Goal: Task Accomplishment & Management: Use online tool/utility

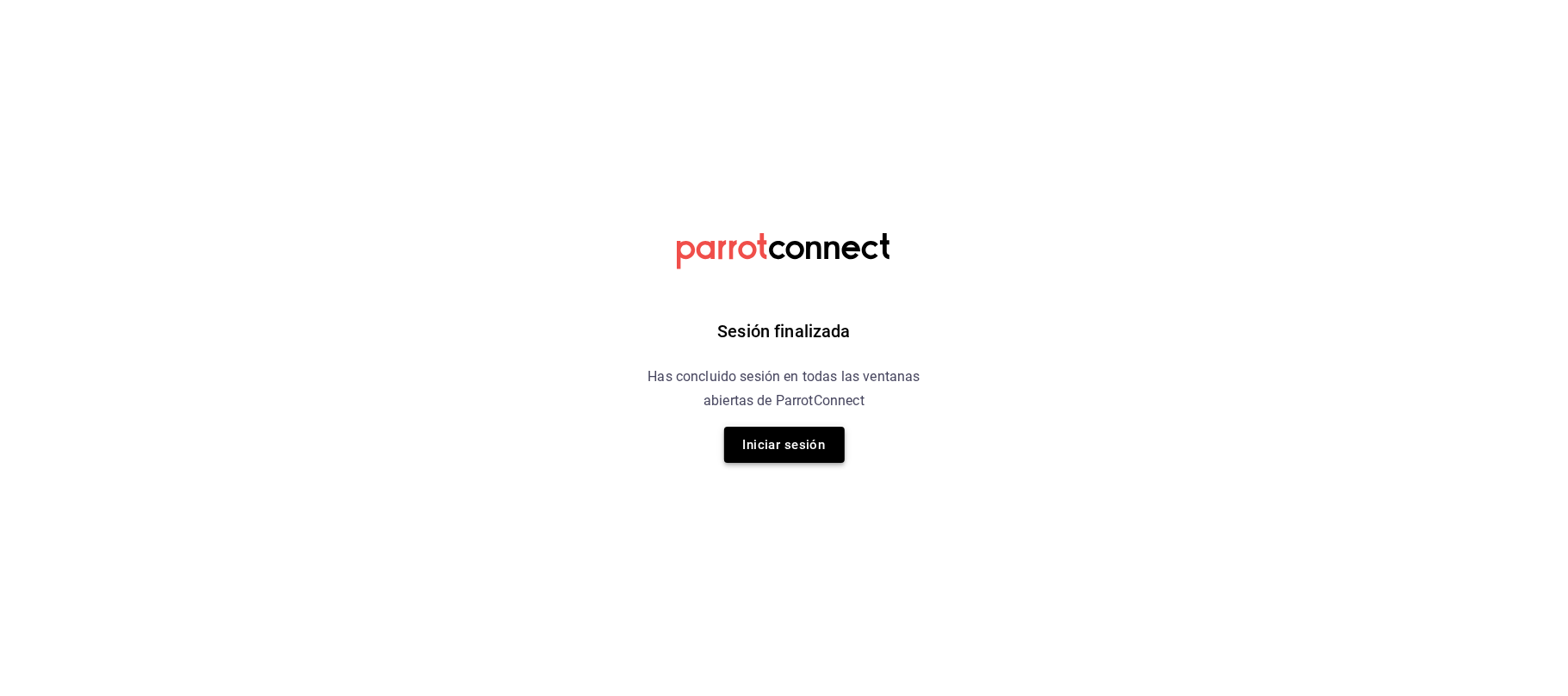
click at [779, 458] on button "Iniciar sesión" at bounding box center [784, 444] width 120 height 36
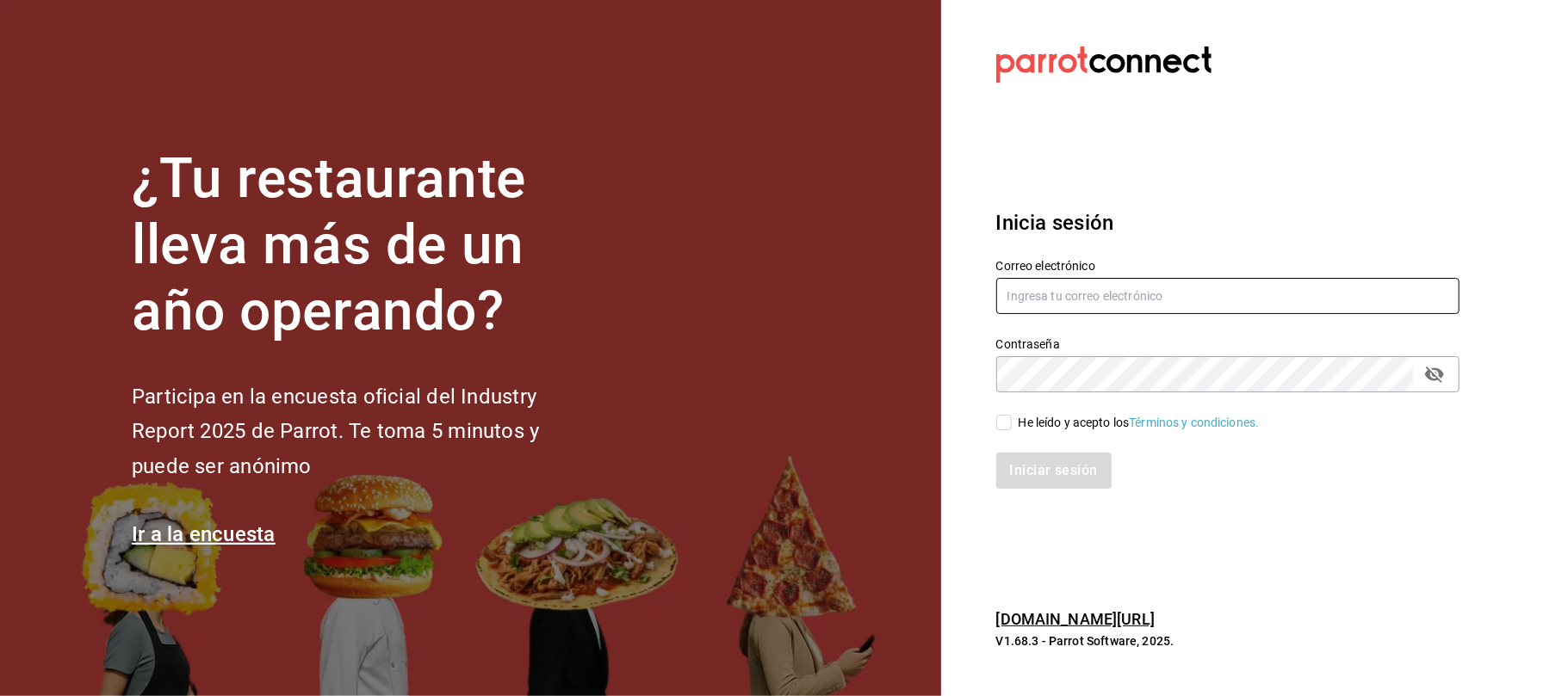
type input "karzzini.rg@karzo.mx"
click at [1015, 422] on span "He leído y acepto los Términos y condiciones." at bounding box center [1136, 423] width 248 height 18
click at [1012, 422] on input "He leído y acepto los Términos y condiciones." at bounding box center [1004, 423] width 16 height 16
checkbox input "true"
click at [1021, 458] on button "Iniciar sesión" at bounding box center [1055, 470] width 118 height 36
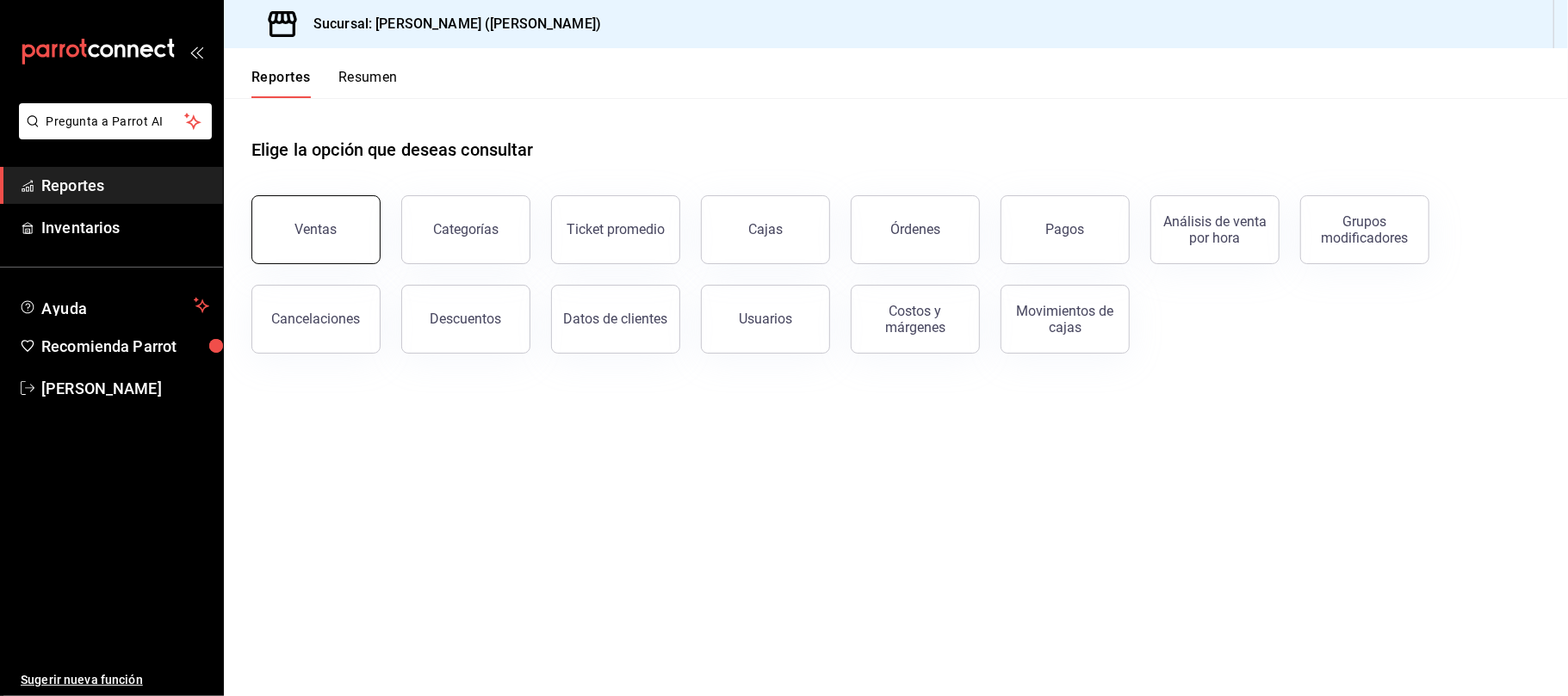
click at [345, 227] on button "Ventas" at bounding box center [316, 230] width 129 height 69
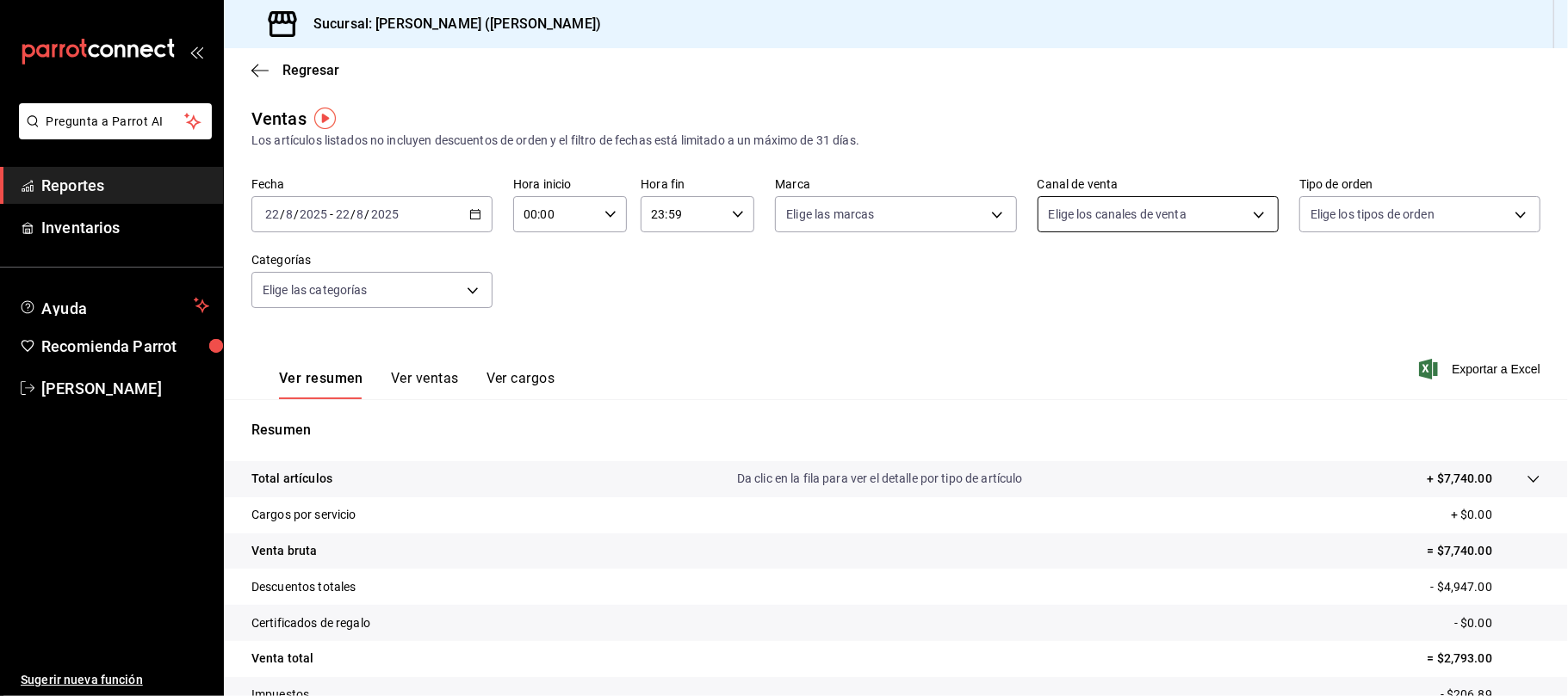
click at [1156, 225] on body "Pregunta a Parrot AI Reportes Inventarios Ayuda Recomienda Parrot Catalina Eliz…" at bounding box center [784, 348] width 1568 height 696
click at [1156, 225] on div at bounding box center [784, 348] width 1568 height 696
click at [1161, 222] on body "Pregunta a Parrot AI Reportes Inventarios Ayuda Recomienda Parrot Catalina Eliz…" at bounding box center [784, 348] width 1568 height 696
click at [1147, 416] on span "Rappi" at bounding box center [1165, 415] width 182 height 18
type input "RAPPI"
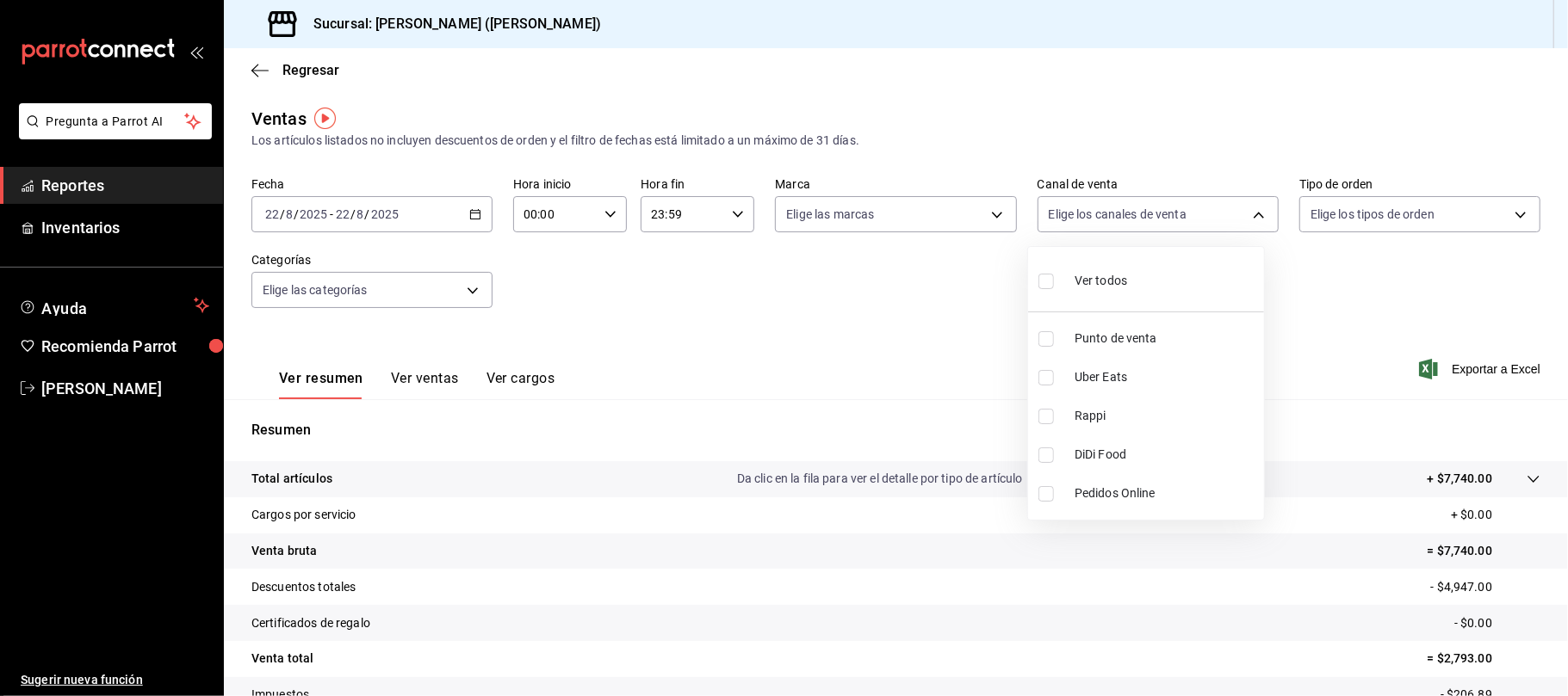
checkbox input "true"
click at [1119, 421] on span "Rappi" at bounding box center [1165, 415] width 182 height 18
checkbox input "false"
click at [1116, 362] on li "Uber Eats" at bounding box center [1145, 377] width 236 height 39
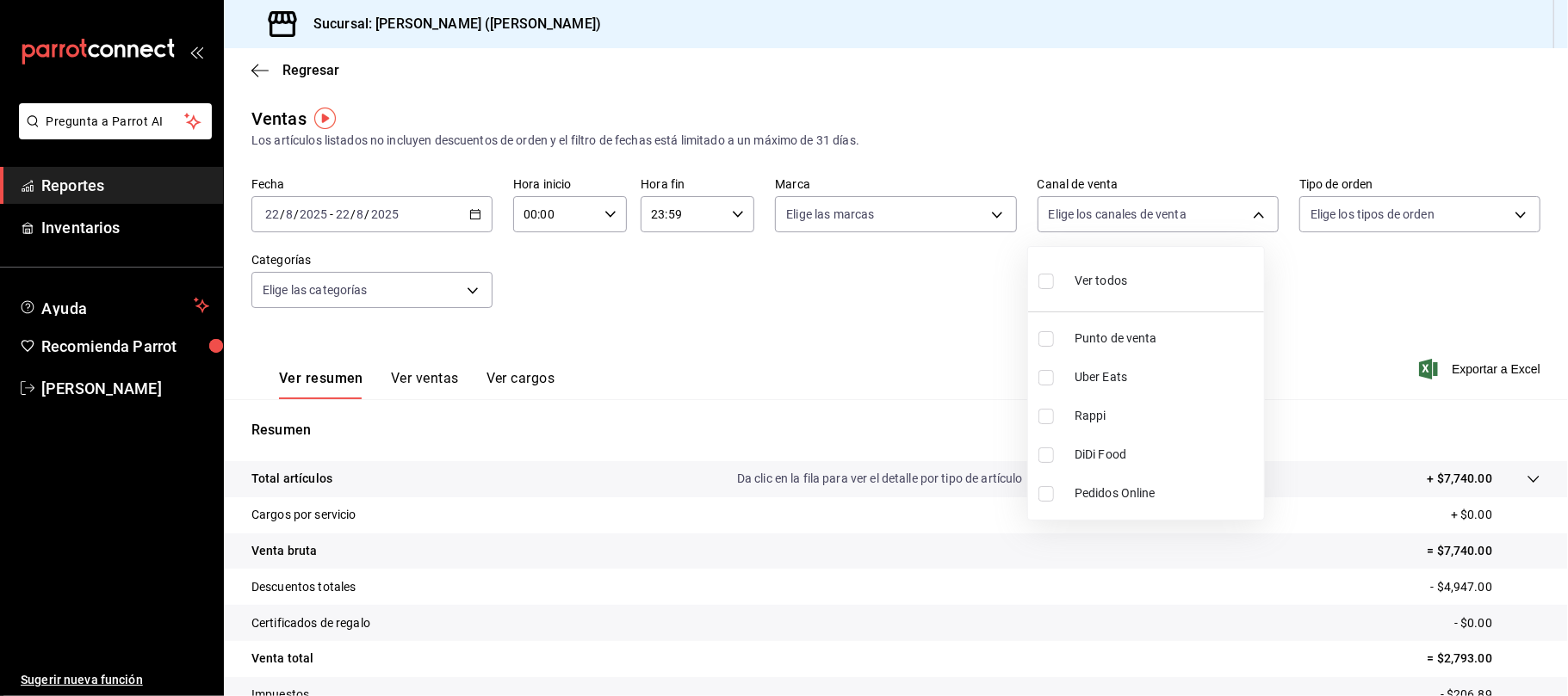
checkbox input "false"
click at [1114, 373] on span "Uber Eats" at bounding box center [1165, 377] width 182 height 18
type input "UBER_EATS"
checkbox input "true"
click at [1103, 463] on span "DiDi Food" at bounding box center [1165, 455] width 182 height 18
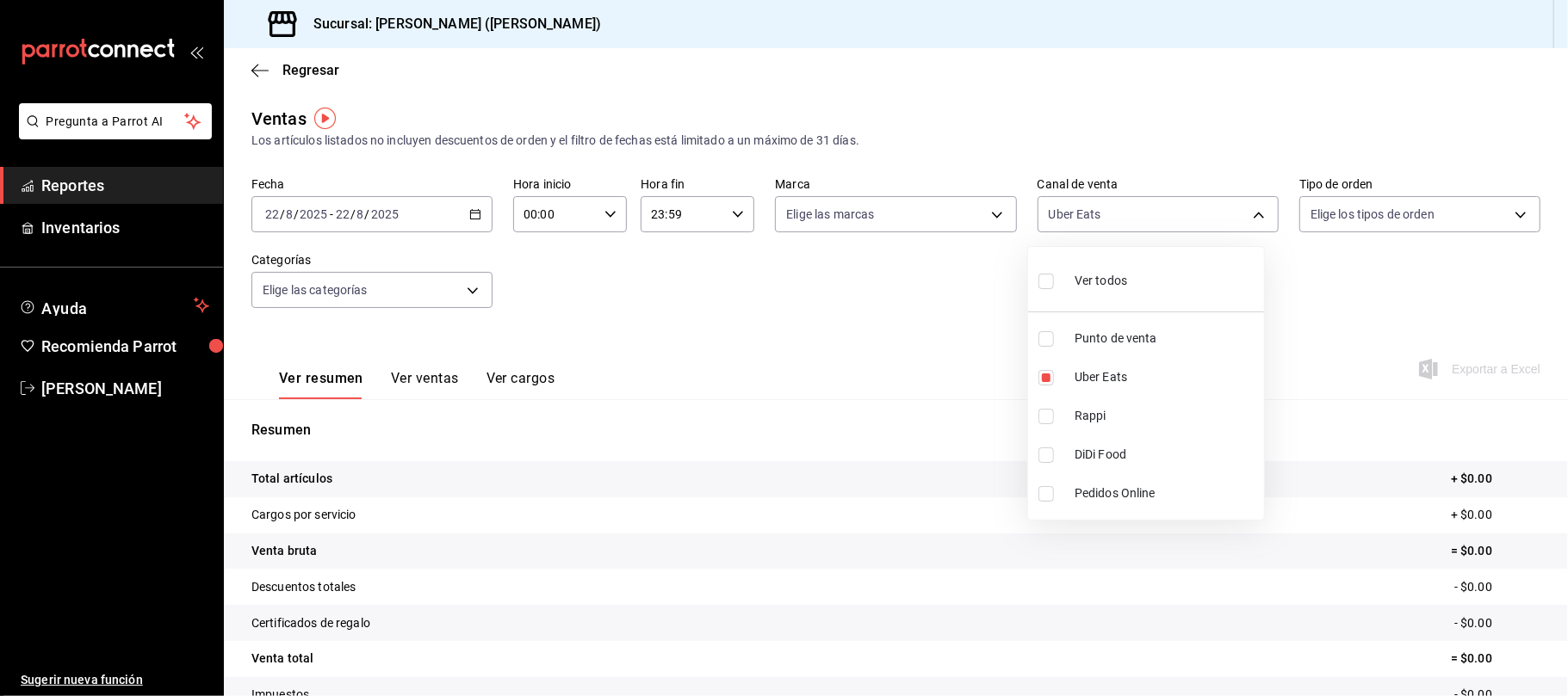
type input "UBER_EATS,DIDI_FOOD"
checkbox input "true"
click at [1114, 386] on span "Uber Eats" at bounding box center [1165, 377] width 182 height 18
type input "DIDI_FOOD"
checkbox input "false"
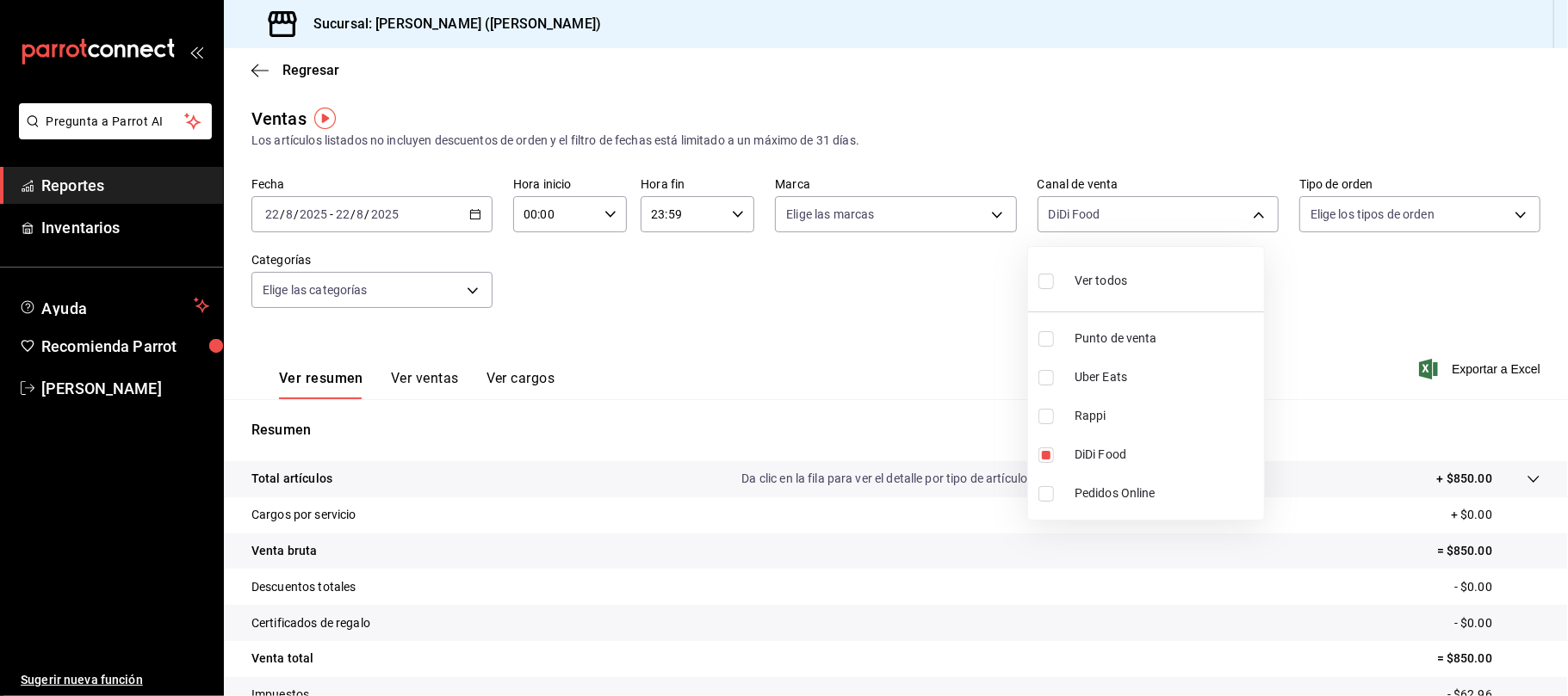
click at [1120, 415] on span "Rappi" at bounding box center [1165, 415] width 182 height 18
type input "DIDI_FOOD,RAPPI"
checkbox input "true"
click at [896, 320] on div at bounding box center [784, 348] width 1568 height 696
click at [432, 380] on button "Ver ventas" at bounding box center [425, 384] width 68 height 29
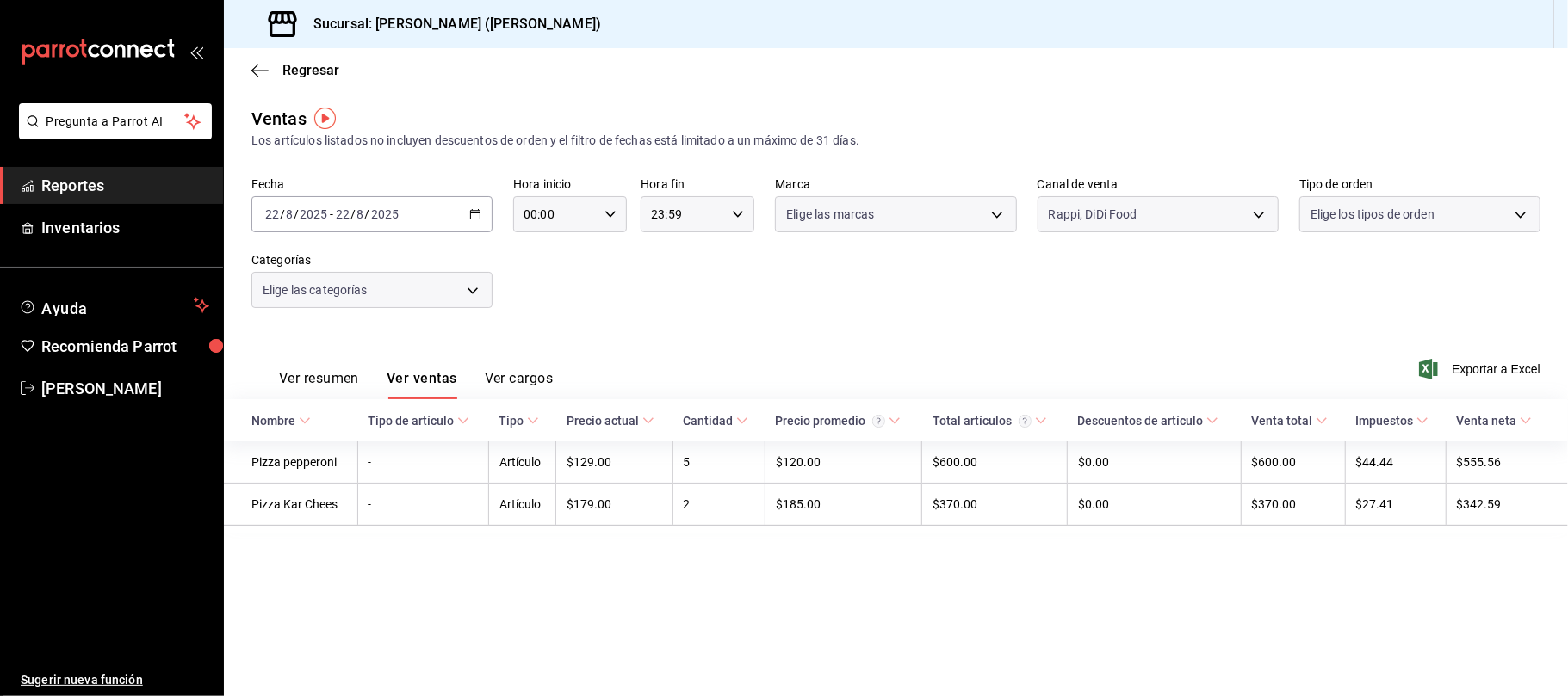
drag, startPoint x: 438, startPoint y: 372, endPoint x: 250, endPoint y: 346, distance: 189.8
click at [407, 350] on div "Ver resumen Ver ventas Ver cargos" at bounding box center [403, 374] width 302 height 50
click at [1160, 209] on body "Pregunta a Parrot AI Reportes Inventarios Ayuda Recomienda Parrot Catalina Eliz…" at bounding box center [784, 348] width 1568 height 696
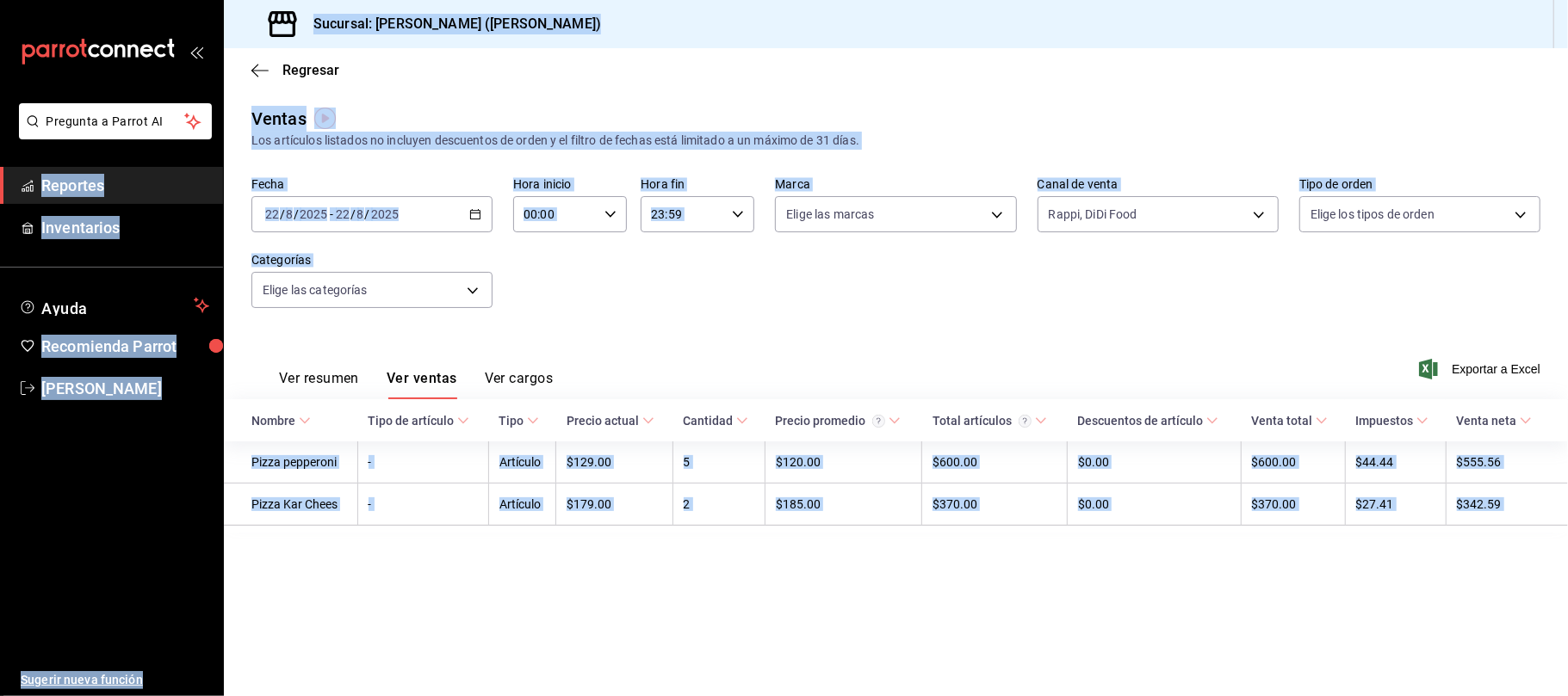
click at [334, 382] on button "Ver resumen" at bounding box center [318, 384] width 80 height 29
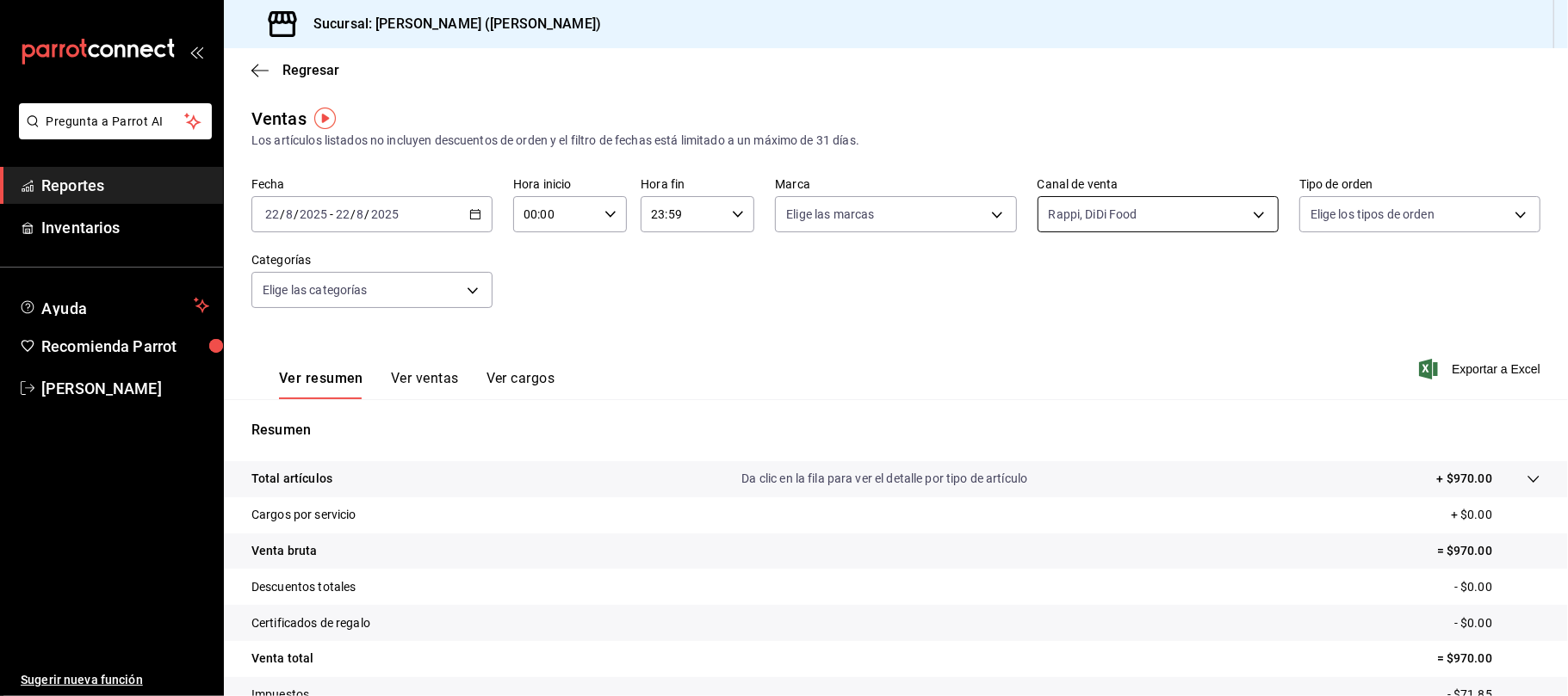
click at [1124, 210] on body "Pregunta a Parrot AI Reportes Inventarios Ayuda Recomienda Parrot Catalina Eliz…" at bounding box center [784, 348] width 1568 height 696
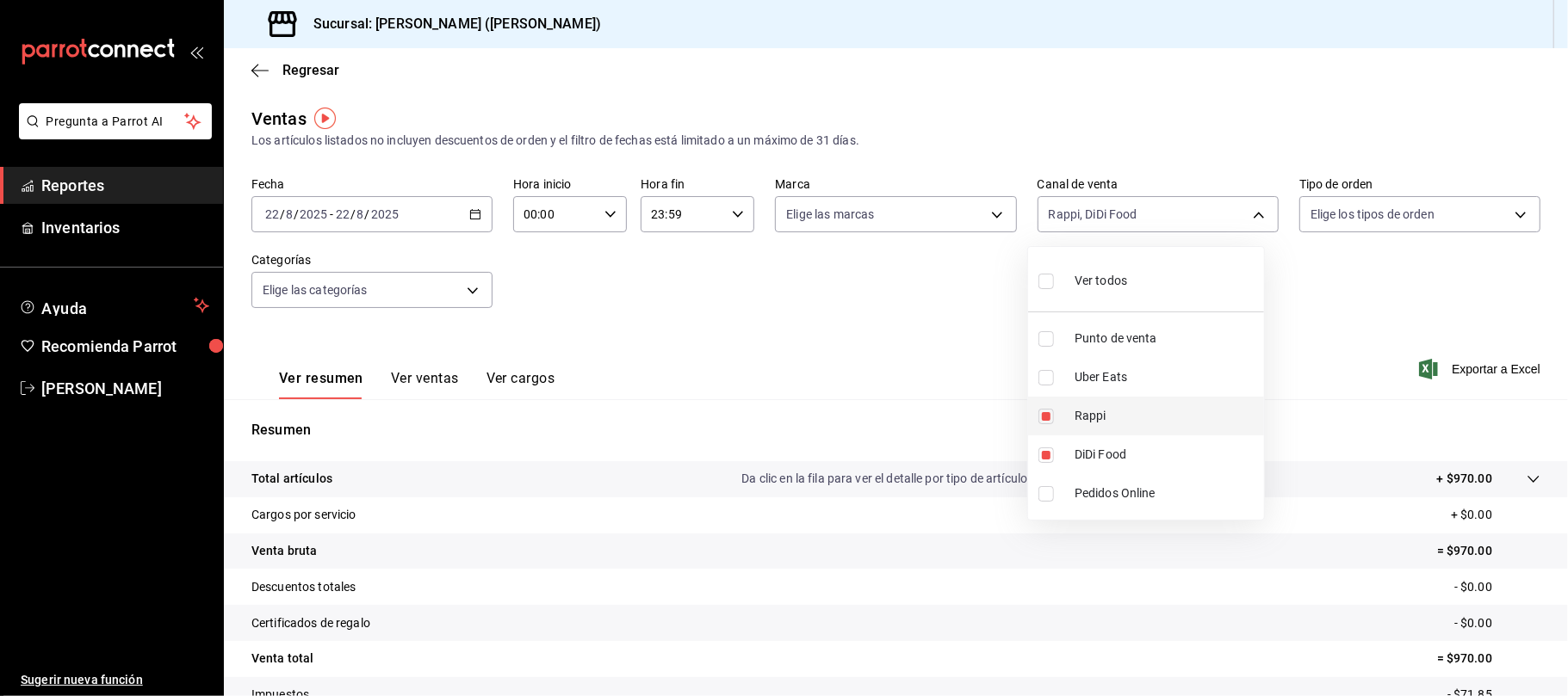
click at [1088, 427] on li "Rappi" at bounding box center [1145, 416] width 236 height 39
type input "DIDI_FOOD"
checkbox input "false"
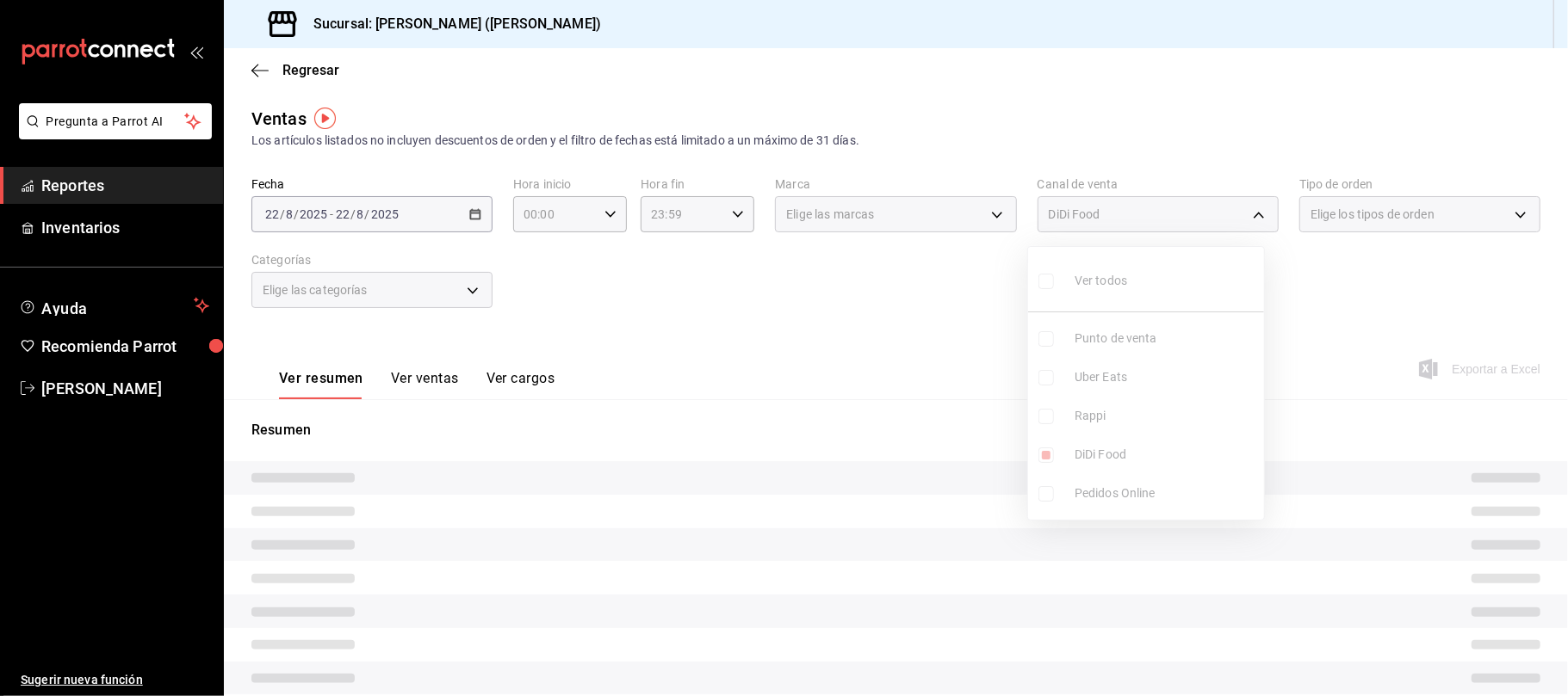
click at [1090, 448] on ul "Ver todos Punto de venta Uber Eats Rappi DiDi Food Pedidos Online" at bounding box center [1145, 383] width 236 height 273
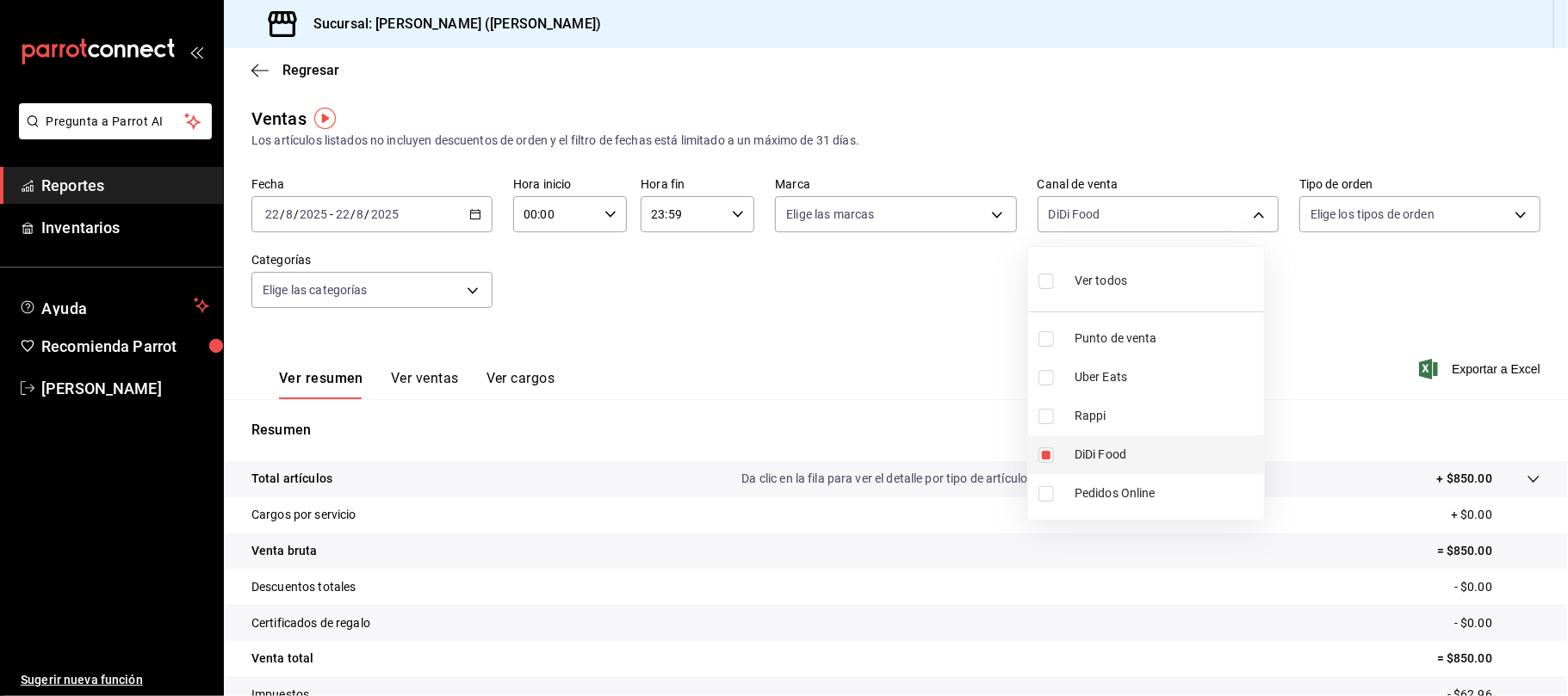
click at [1093, 451] on span "DiDi Food" at bounding box center [1165, 455] width 182 height 18
checkbox input "false"
click at [1104, 343] on span "Punto de venta" at bounding box center [1165, 338] width 182 height 18
type input "PARROT"
checkbox input "true"
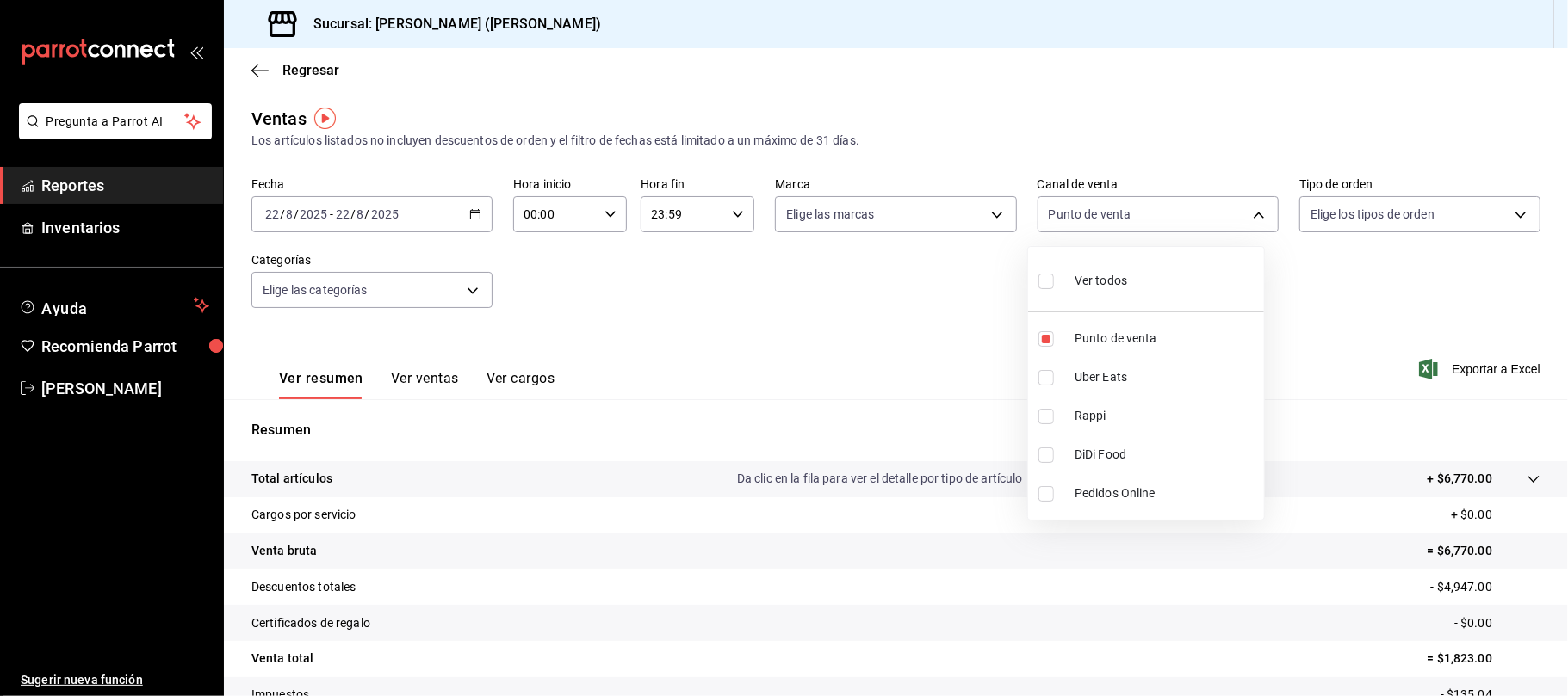
click at [928, 317] on div at bounding box center [784, 348] width 1568 height 696
click at [411, 376] on button "Ver ventas" at bounding box center [425, 384] width 68 height 29
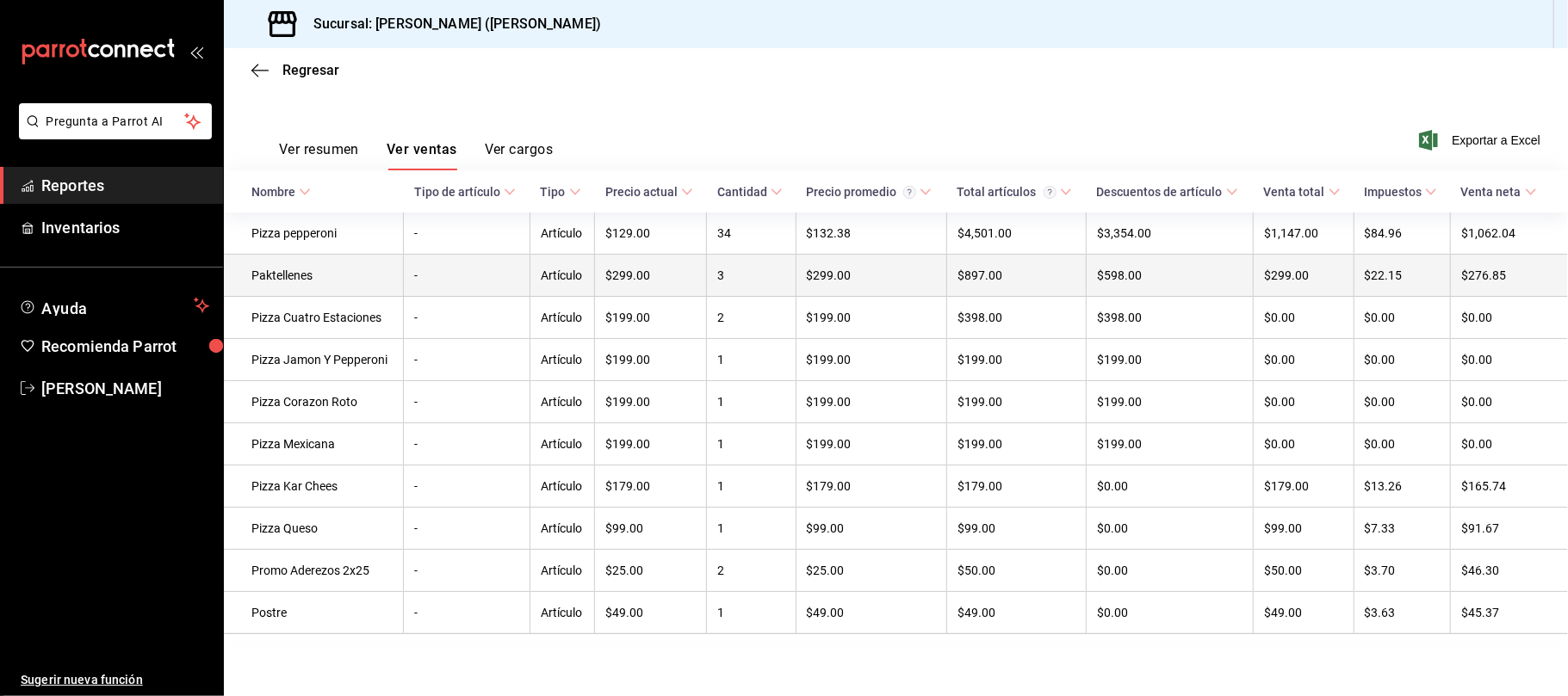
scroll to position [243, 0]
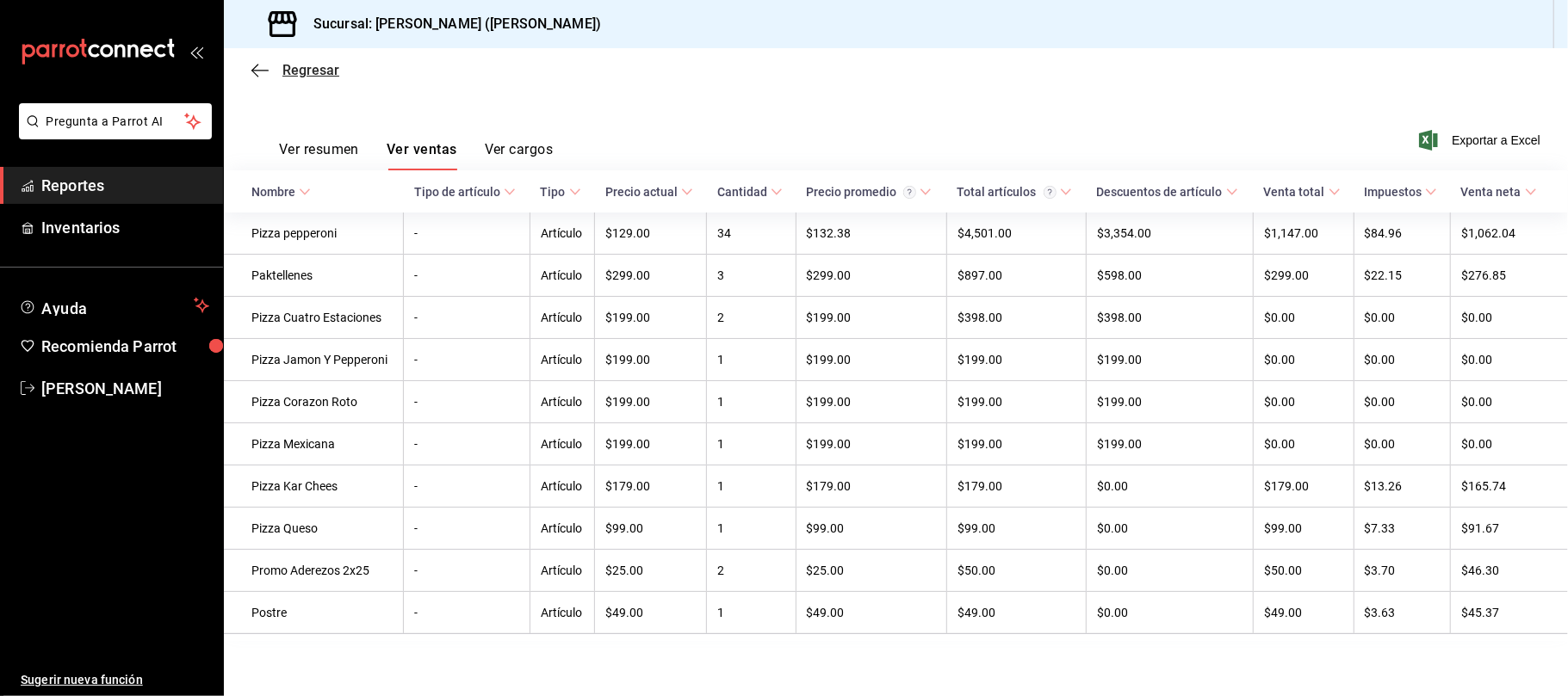
click at [308, 74] on span "Regresar" at bounding box center [310, 70] width 57 height 17
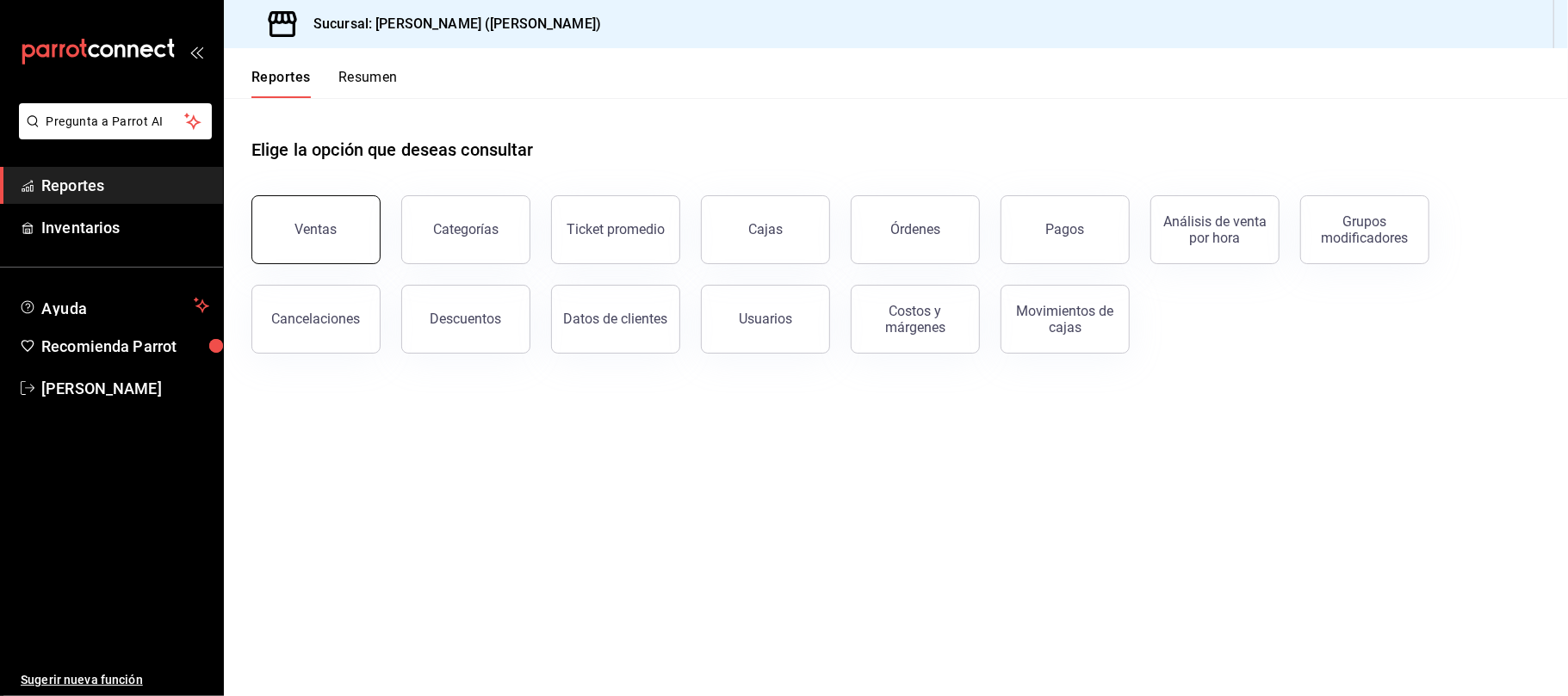
click at [363, 238] on button "Ventas" at bounding box center [316, 230] width 129 height 69
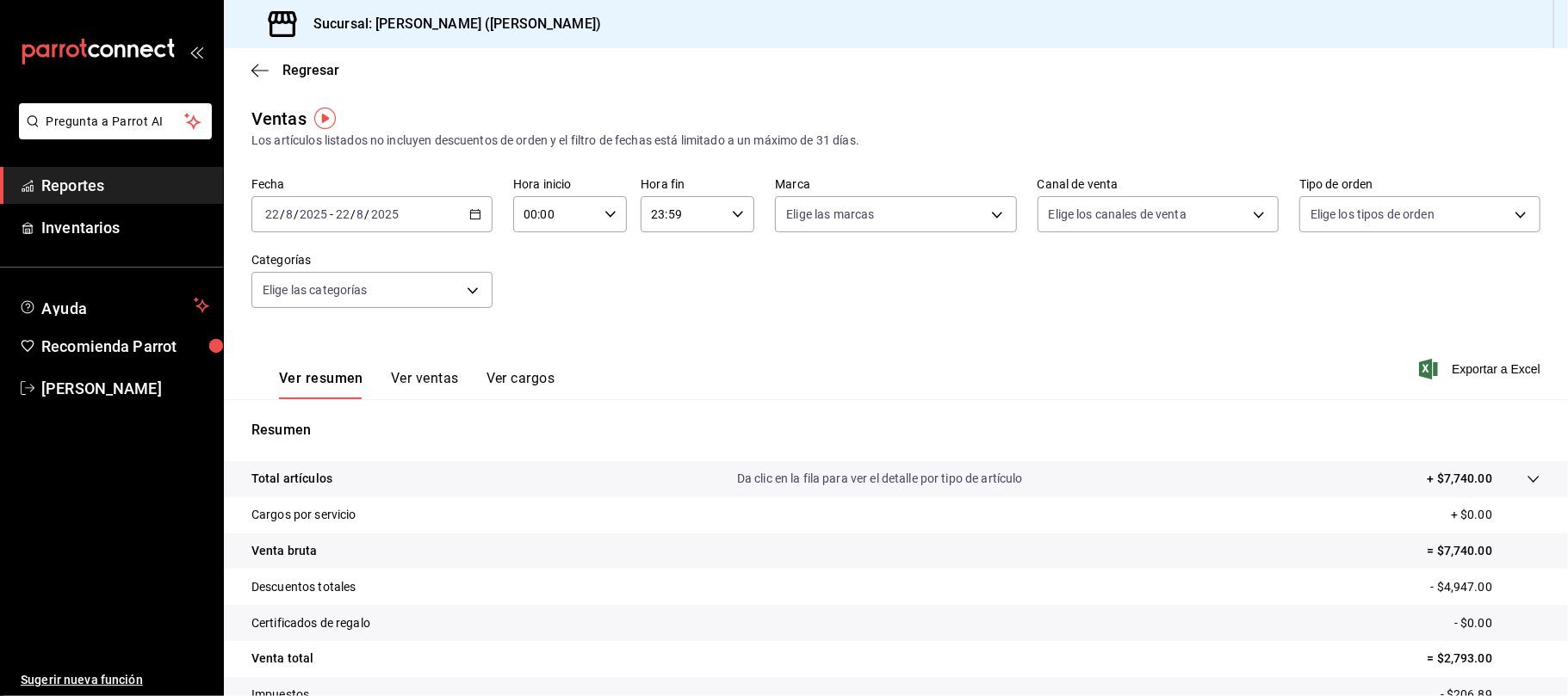
click at [321, 77] on div "Regresar" at bounding box center [895, 70] width 1344 height 44
click at [320, 76] on span "Regresar" at bounding box center [310, 70] width 57 height 17
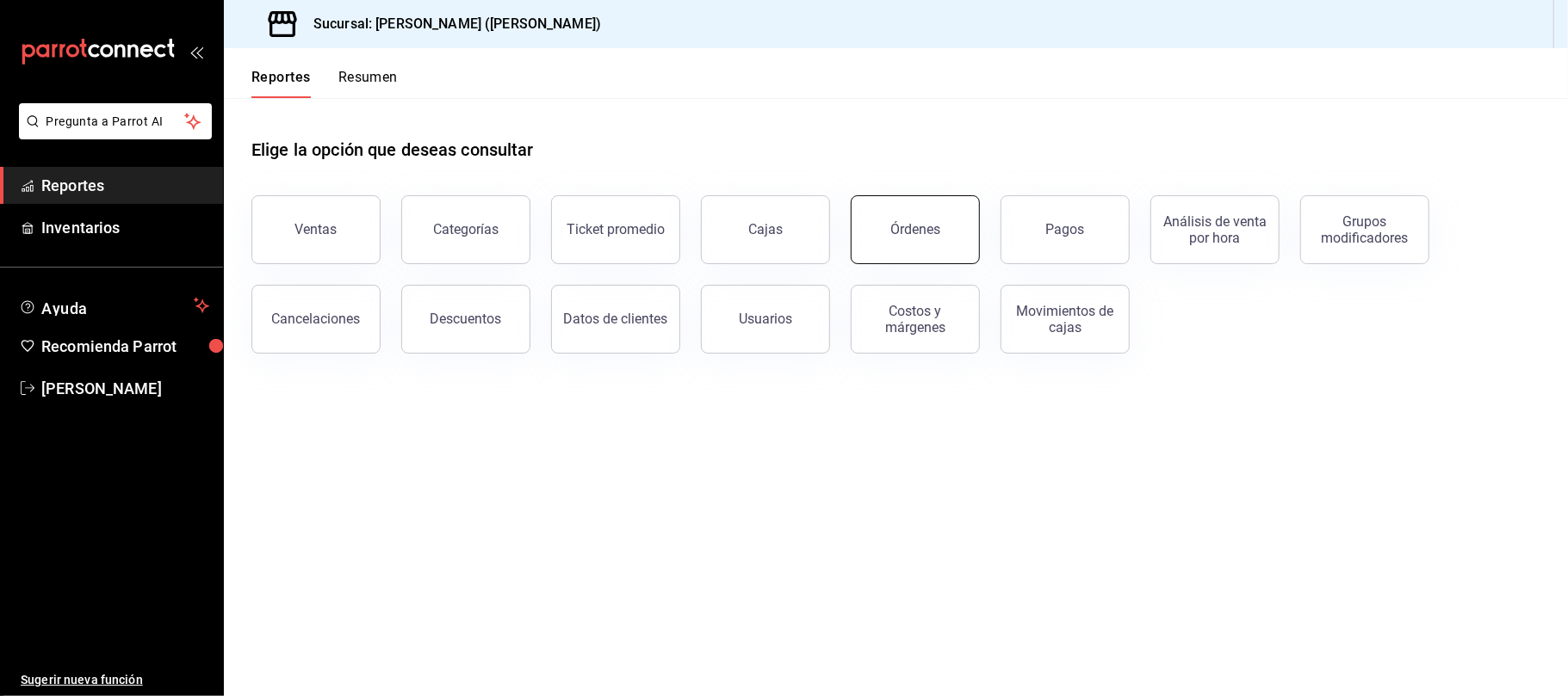
click at [911, 222] on div "Órdenes" at bounding box center [915, 229] width 50 height 17
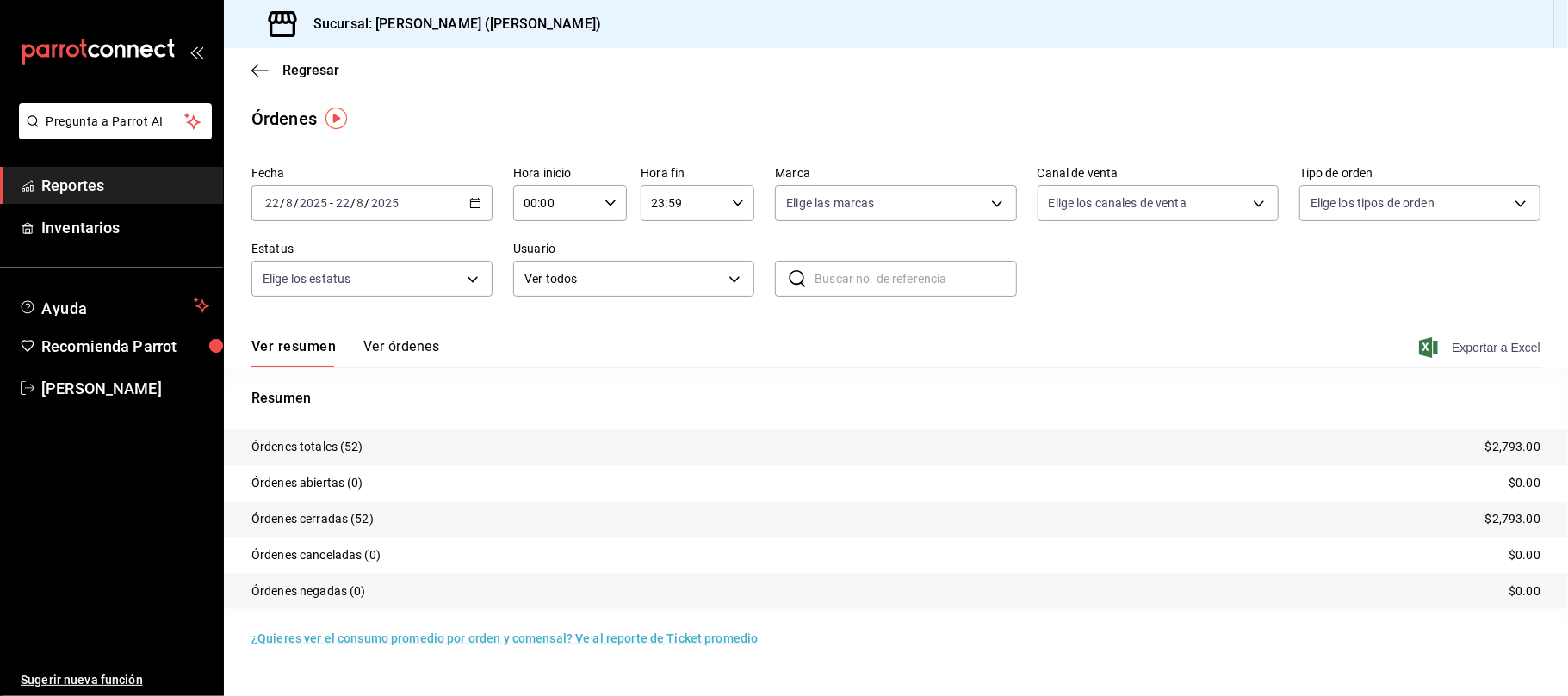
click at [1464, 350] on span "Exportar a Excel" at bounding box center [1481, 348] width 118 height 21
click at [325, 67] on span "Regresar" at bounding box center [310, 70] width 57 height 17
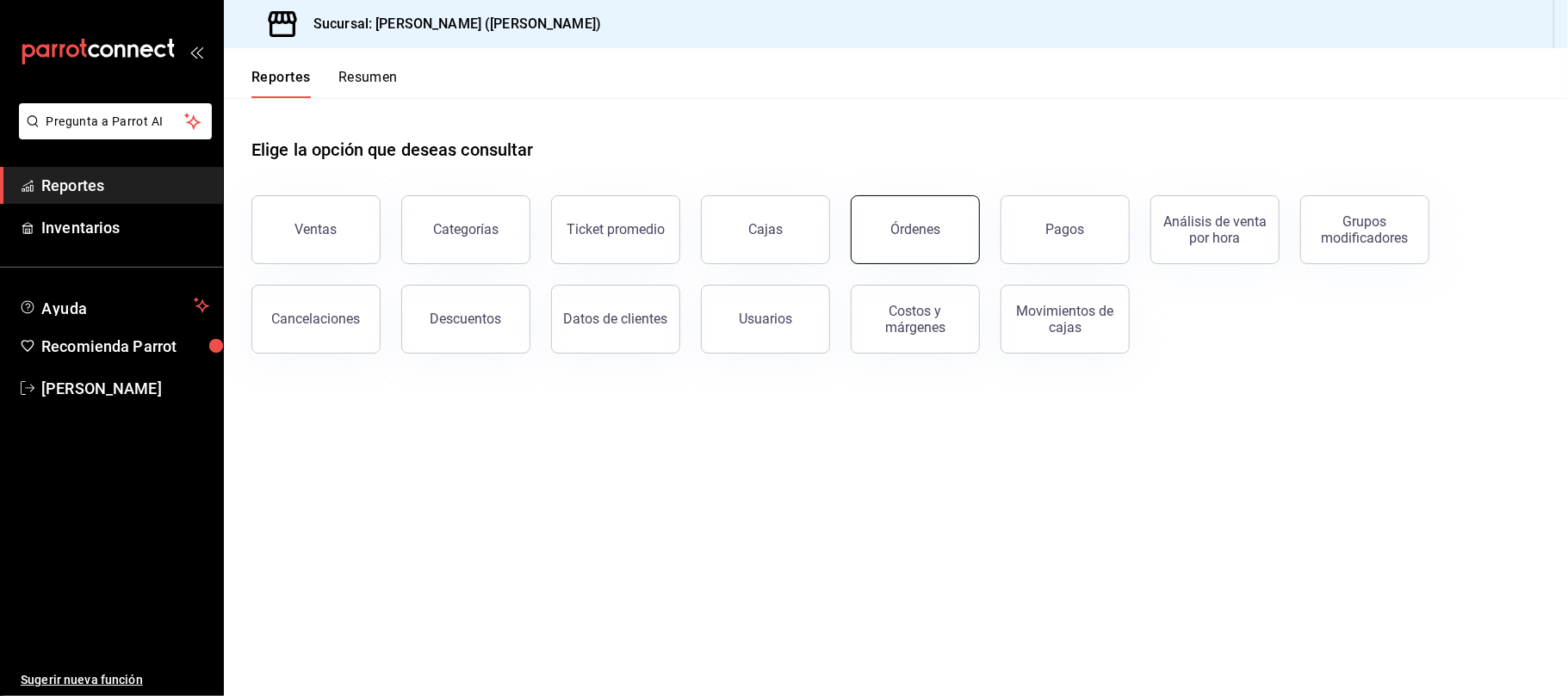
click at [913, 224] on div "Órdenes" at bounding box center [915, 229] width 50 height 17
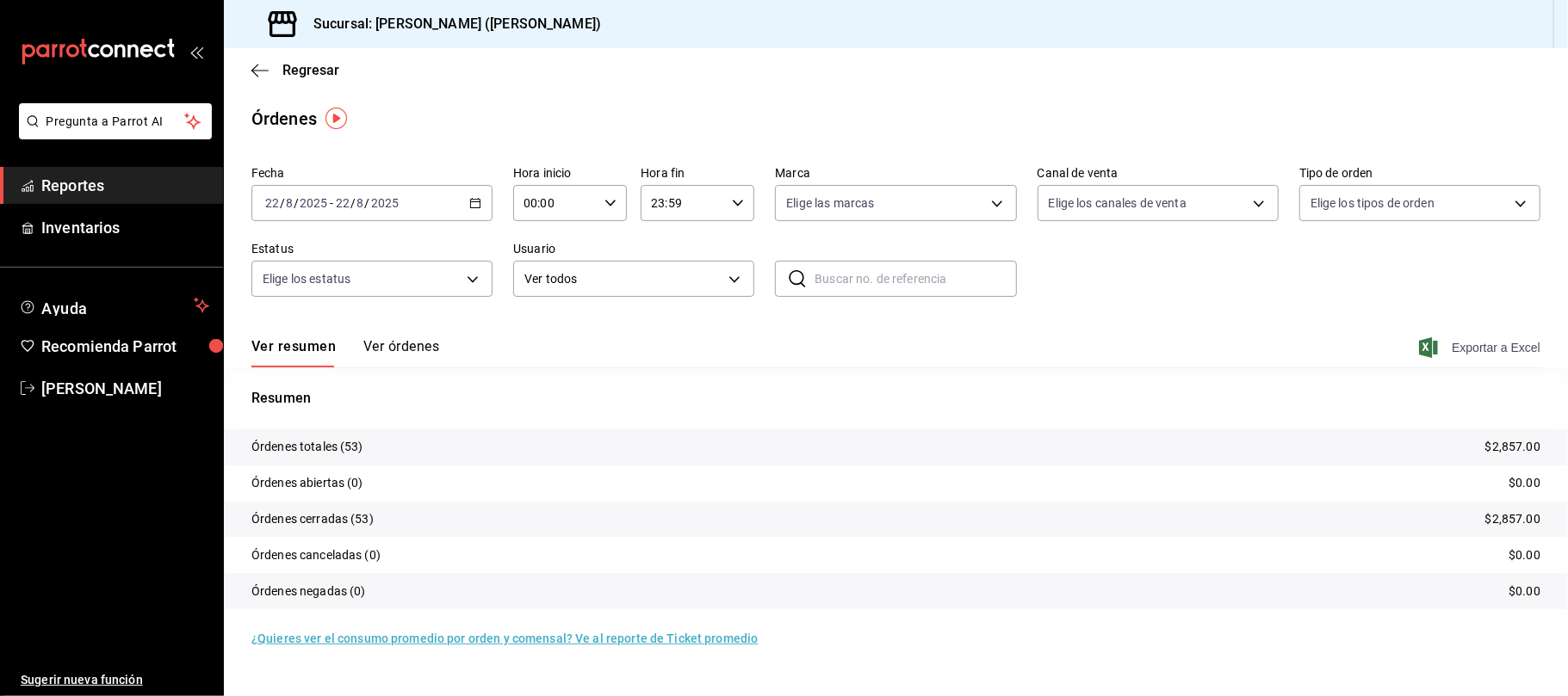
click at [1482, 349] on span "Exportar a Excel" at bounding box center [1481, 348] width 118 height 21
click at [322, 67] on span "Regresar" at bounding box center [310, 70] width 57 height 17
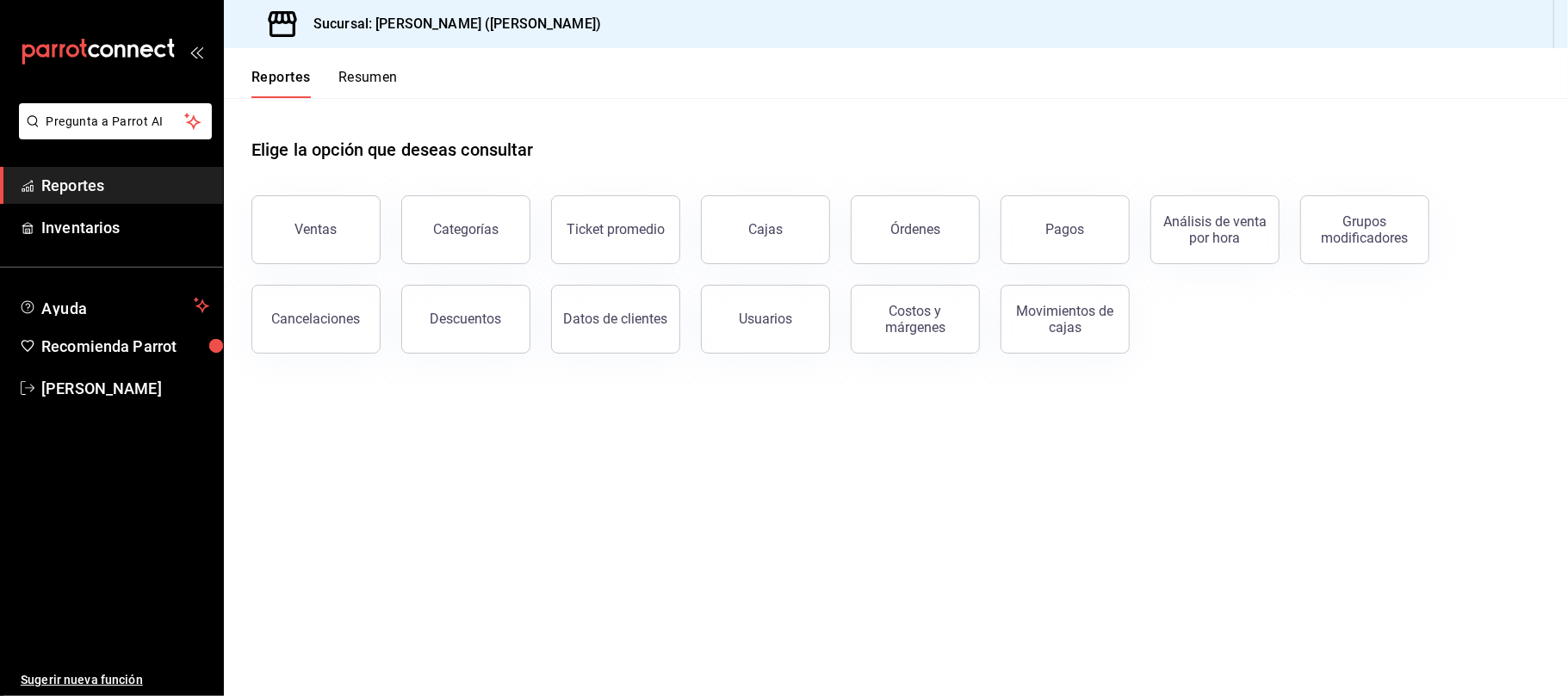
click at [314, 191] on div "Ventas" at bounding box center [305, 219] width 150 height 89
click at [293, 243] on button "Ventas" at bounding box center [316, 230] width 129 height 69
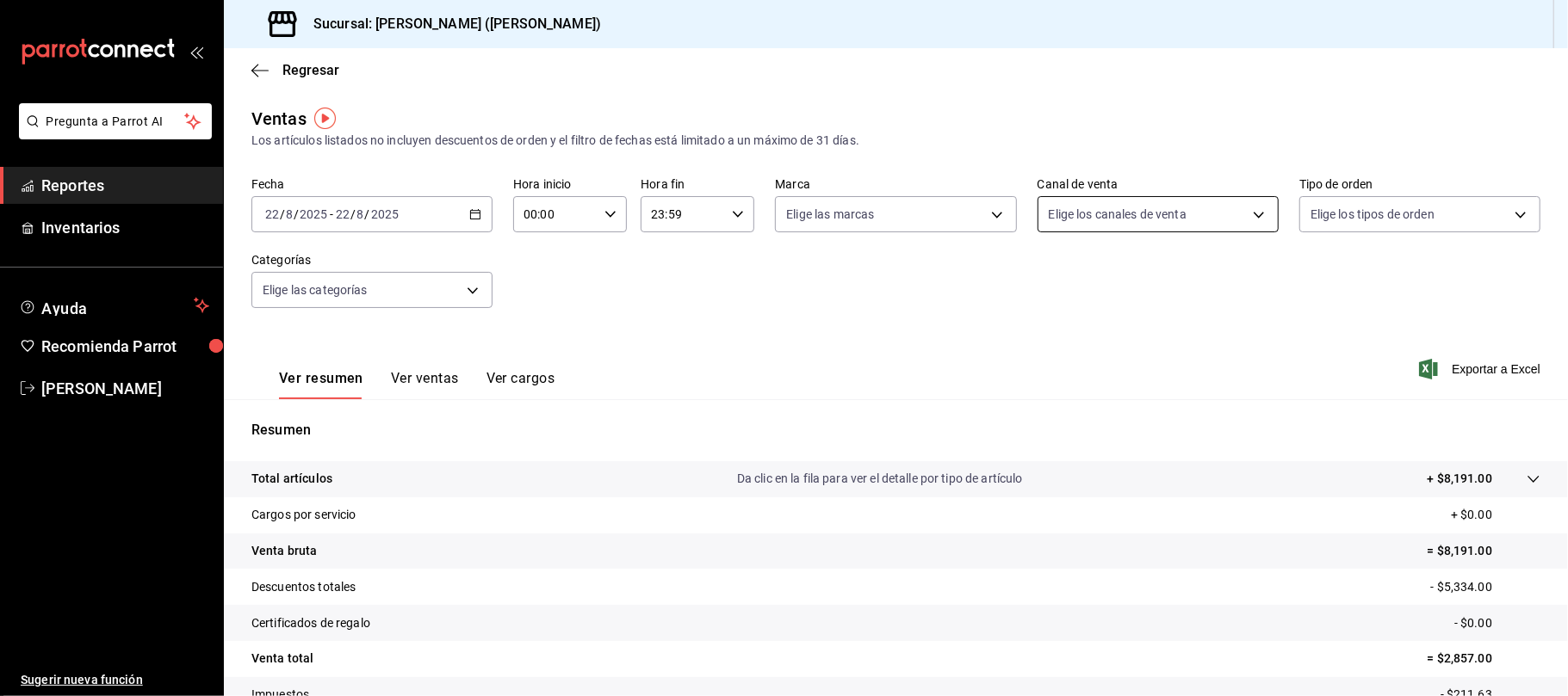
click at [1140, 207] on body "Pregunta a Parrot AI Reportes Inventarios Ayuda Recomienda Parrot Catalina Eliz…" at bounding box center [784, 348] width 1568 height 696
click at [1115, 352] on li "Punto de venta" at bounding box center [1145, 338] width 236 height 39
type input "PARROT"
checkbox input "true"
click at [601, 338] on div at bounding box center [784, 348] width 1568 height 696
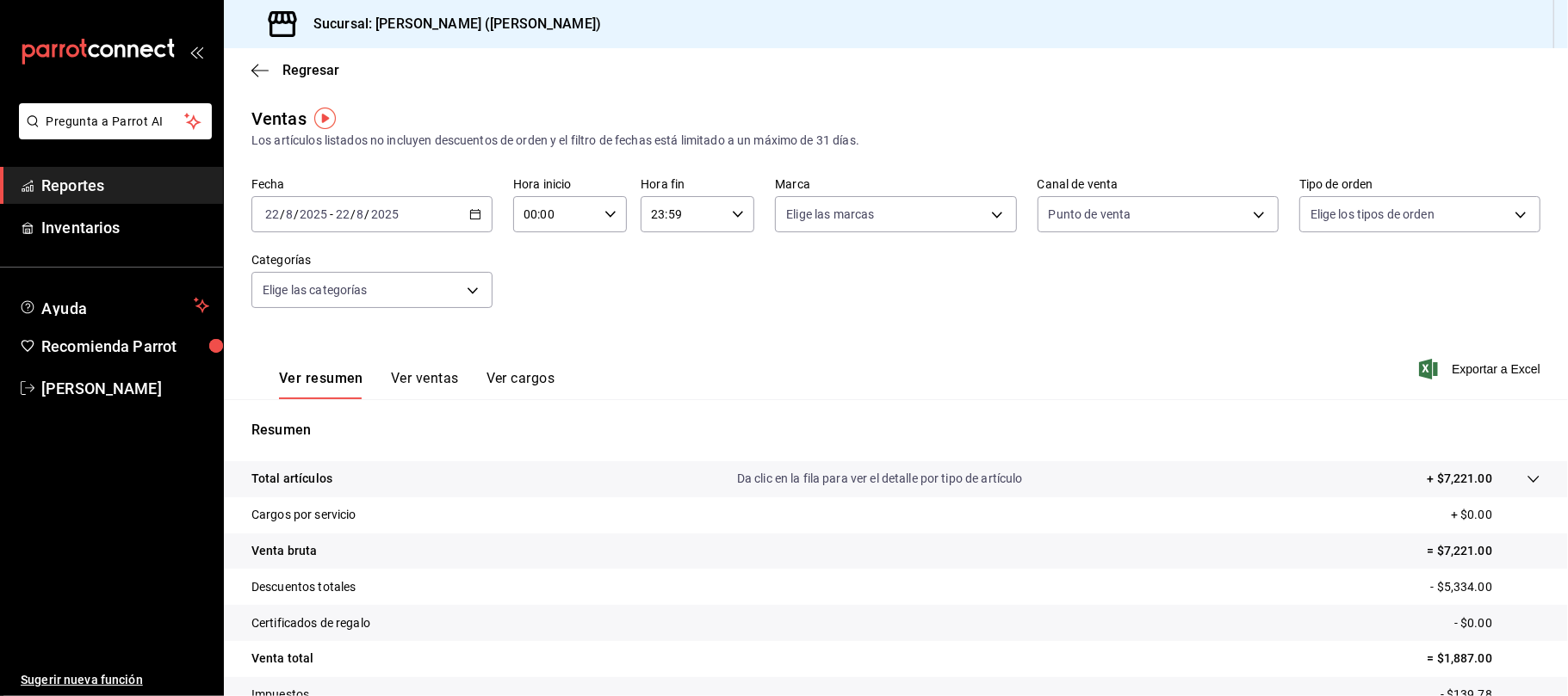
click at [431, 370] on button "Ver ventas" at bounding box center [425, 384] width 68 height 29
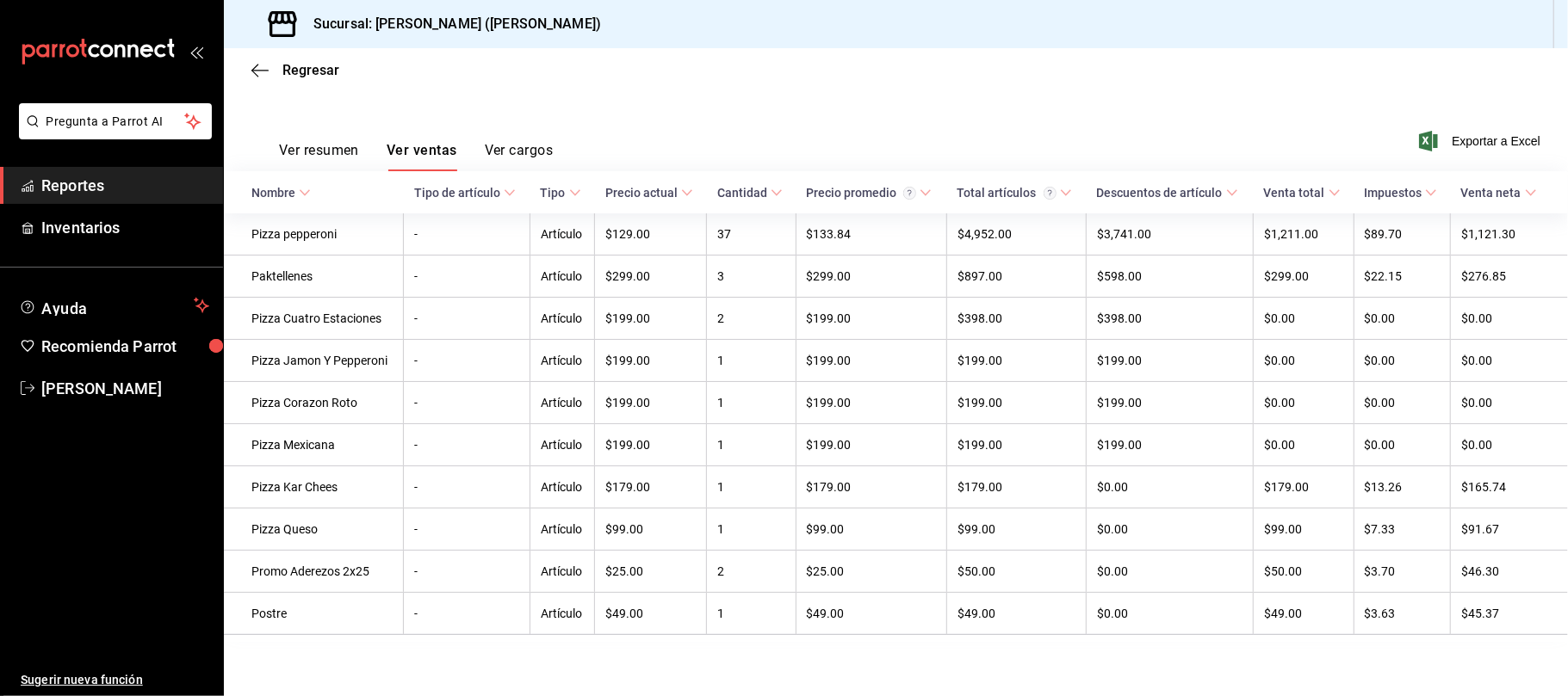
scroll to position [229, 0]
click at [328, 60] on div "Regresar" at bounding box center [895, 70] width 1344 height 44
click at [324, 69] on span "Regresar" at bounding box center [310, 70] width 57 height 17
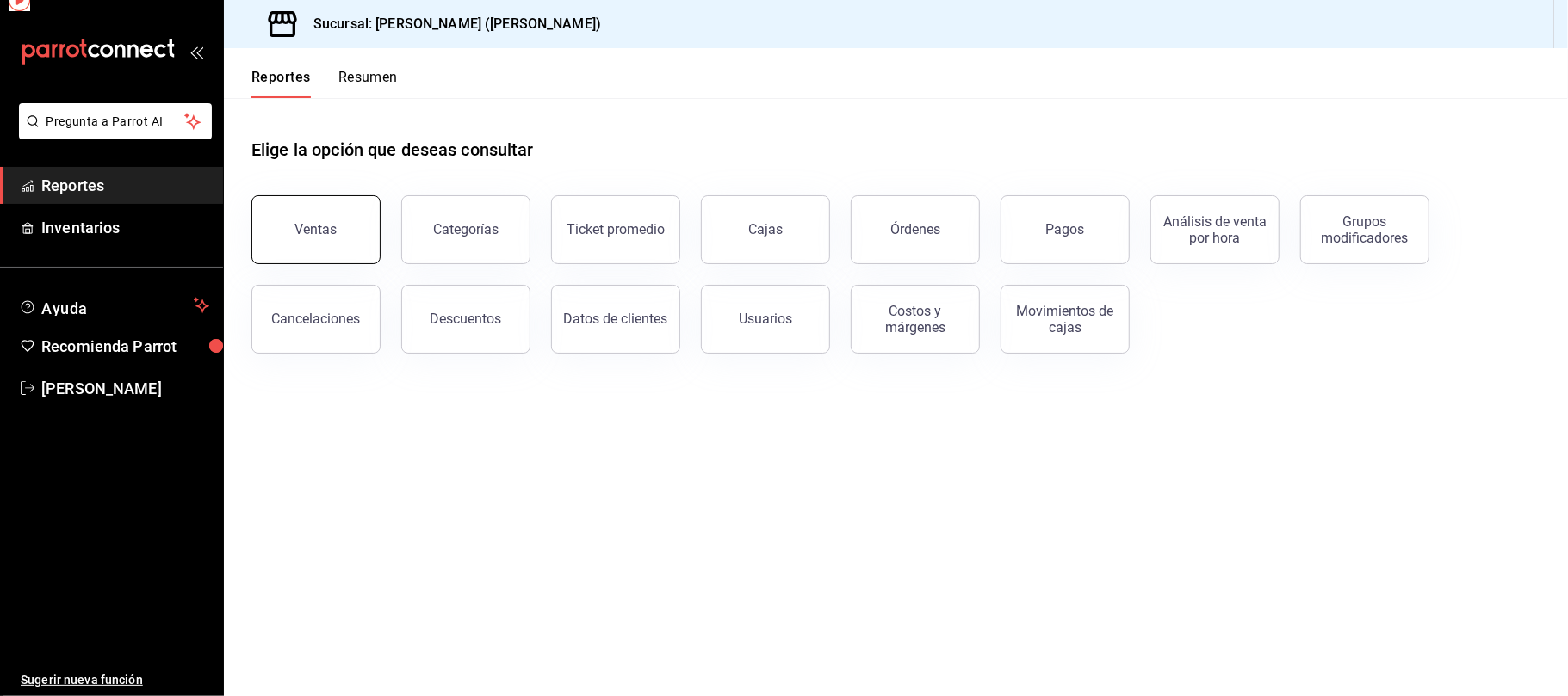
click at [338, 242] on button "Ventas" at bounding box center [316, 230] width 129 height 69
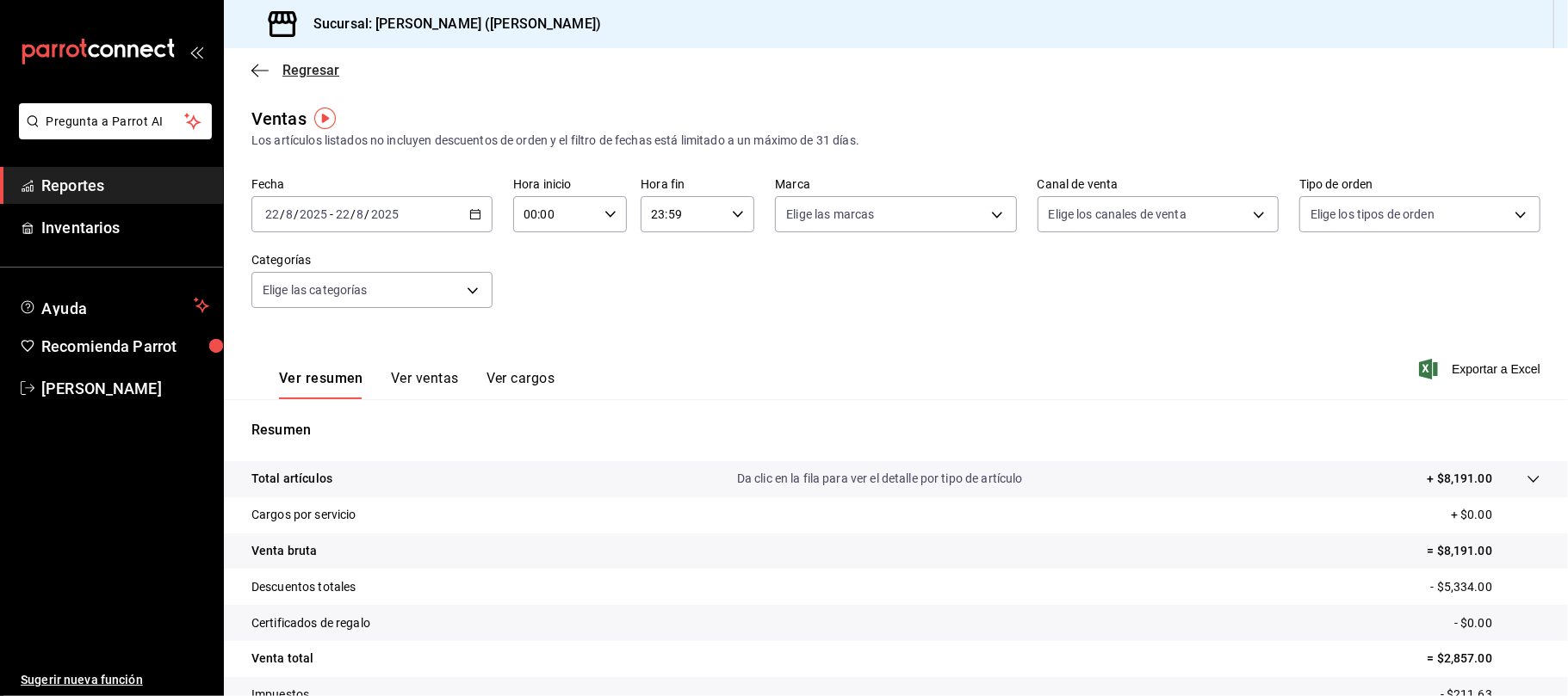
click at [300, 71] on span "Regresar" at bounding box center [310, 70] width 57 height 17
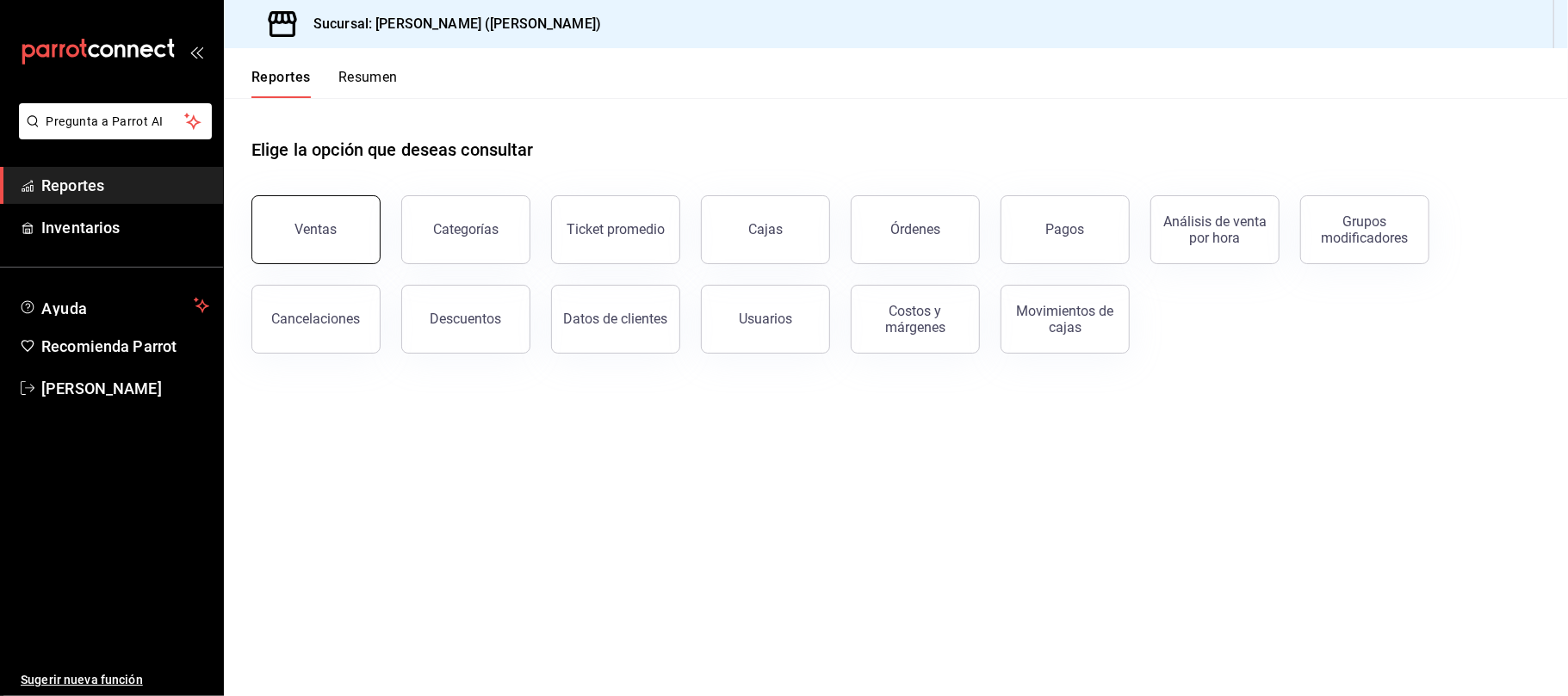
click at [331, 229] on div "Ventas" at bounding box center [317, 229] width 42 height 17
click at [448, 300] on button "Descuentos" at bounding box center [465, 319] width 129 height 69
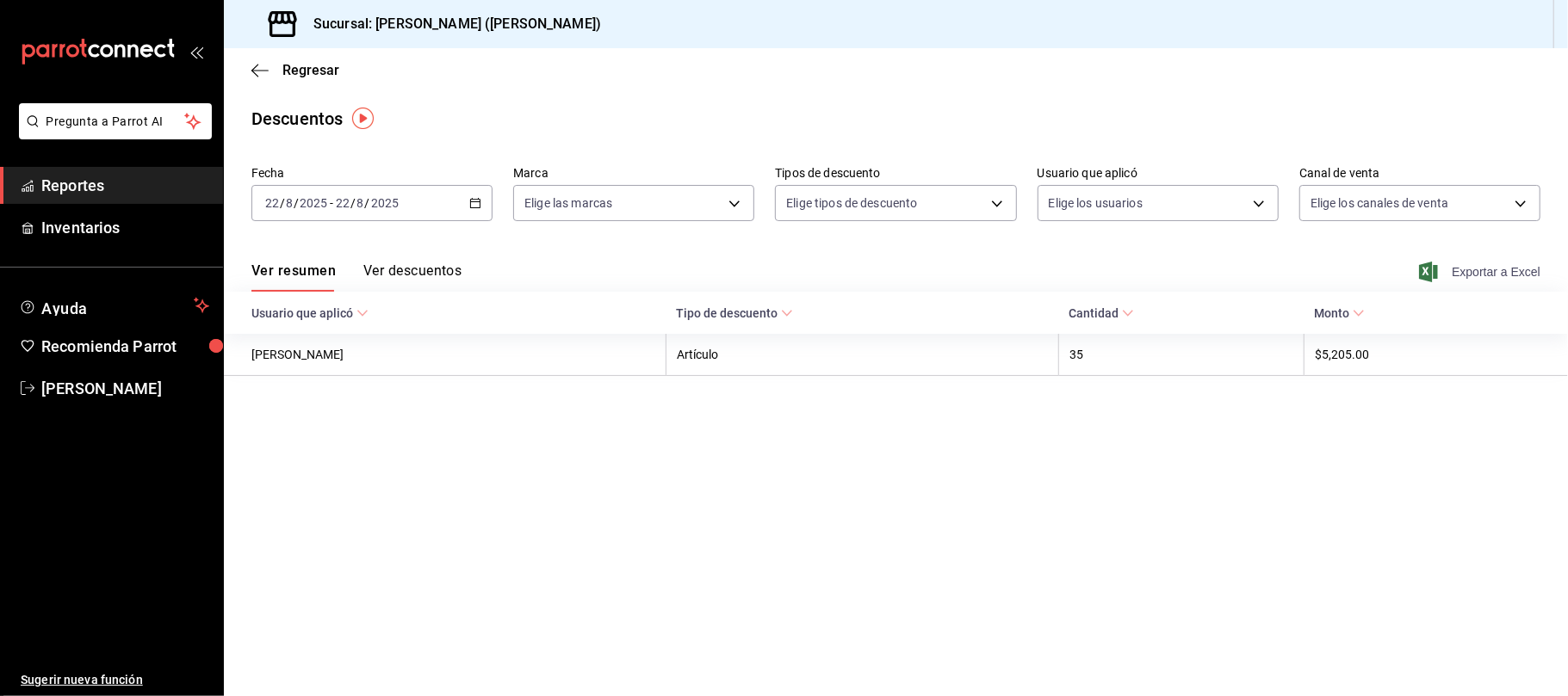
click at [1509, 266] on span "Exportar a Excel" at bounding box center [1481, 272] width 118 height 21
